Goal: Find specific page/section: Find specific page/section

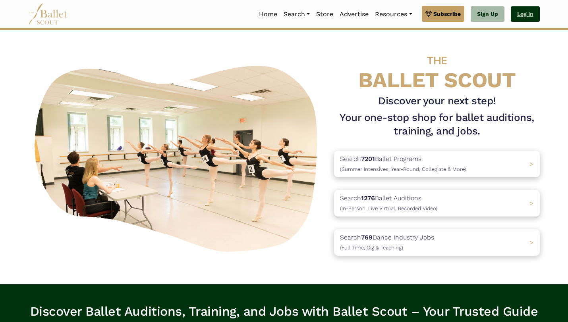
click at [525, 11] on link "Log In" at bounding box center [524, 14] width 29 height 16
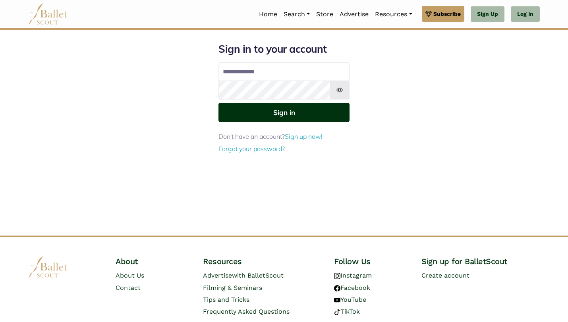
type input "**********"
click at [302, 112] on button "Sign in" at bounding box center [283, 112] width 131 height 19
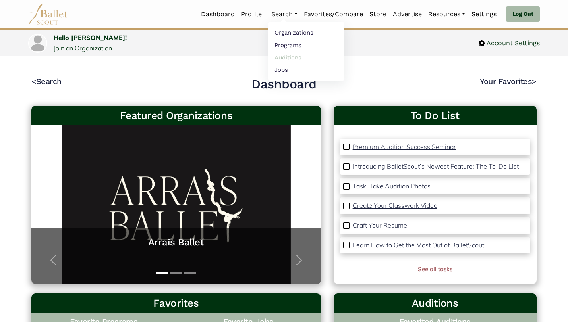
click at [282, 56] on link "Auditions" at bounding box center [306, 57] width 76 height 12
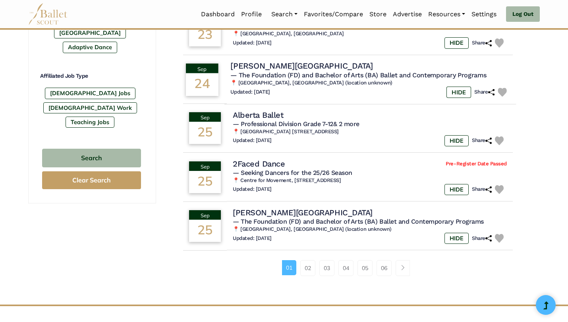
scroll to position [484, 0]
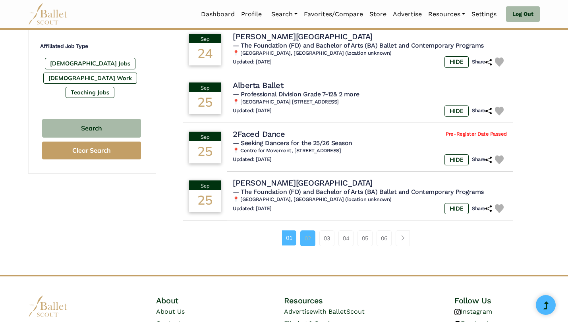
click at [304, 245] on link "02" at bounding box center [307, 239] width 15 height 16
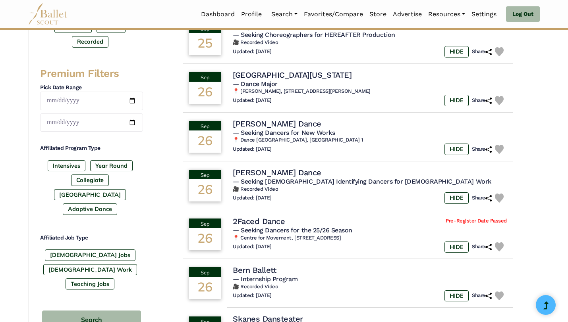
scroll to position [295, 0]
